Goal: Task Accomplishment & Management: Manage account settings

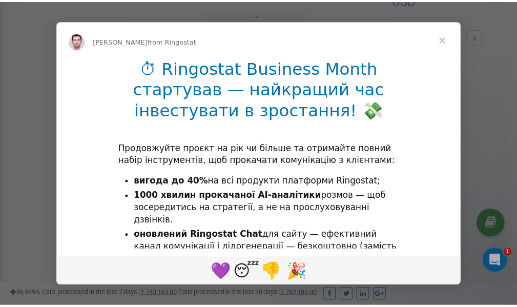
scroll to position [307, 0]
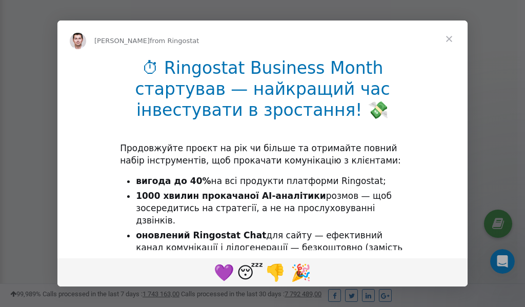
click at [449, 39] on span "Close" at bounding box center [449, 39] width 37 height 37
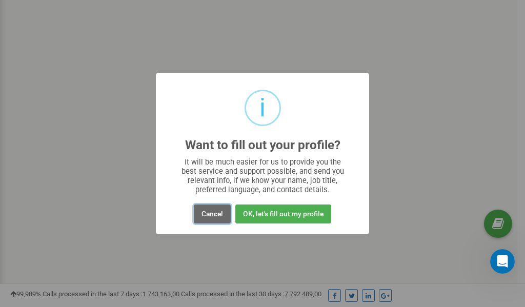
click at [209, 214] on button "Cancel" at bounding box center [212, 214] width 37 height 19
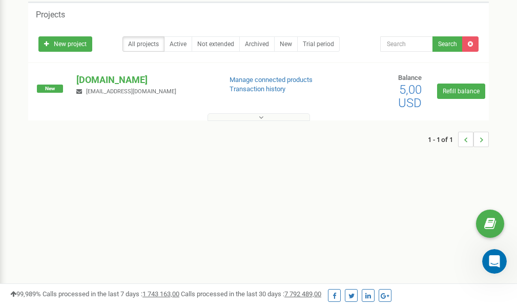
scroll to position [0, 0]
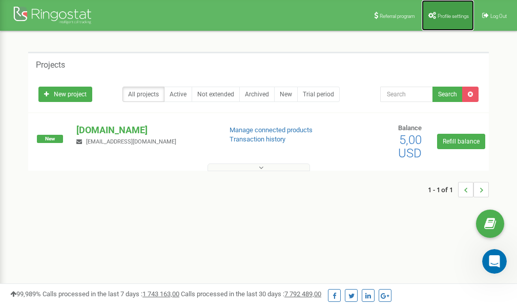
click at [440, 19] on link "Profile settings" at bounding box center [448, 15] width 52 height 31
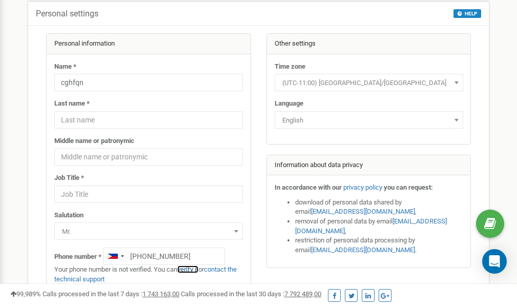
click at [196, 269] on link "verify it" at bounding box center [187, 270] width 21 height 8
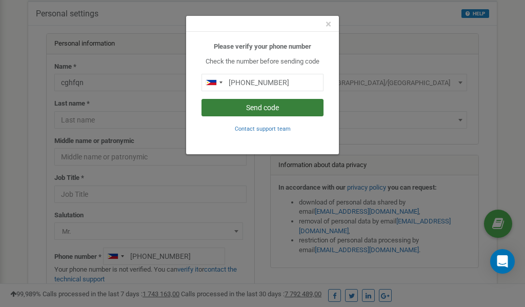
click at [277, 108] on button "Send code" at bounding box center [263, 107] width 122 height 17
